Goal: Navigation & Orientation: Find specific page/section

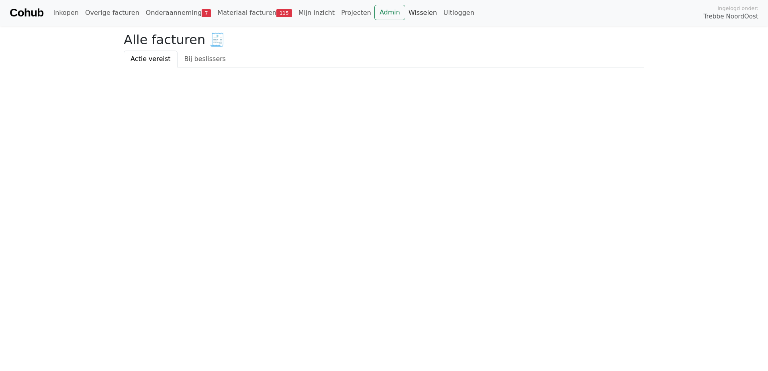
click at [405, 8] on link "Wisselen" at bounding box center [422, 13] width 35 height 16
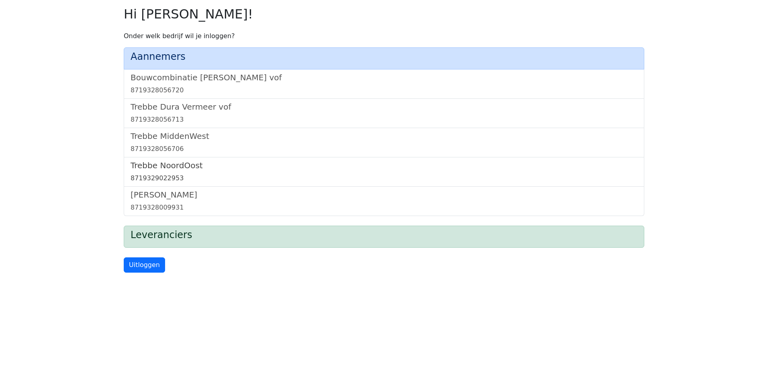
click at [173, 167] on h5 "Trebbe NoordOost" at bounding box center [384, 166] width 507 height 10
